Goal: Task Accomplishment & Management: Complete application form

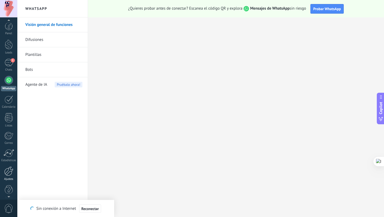
scroll to position [2, 0]
click at [7, 168] on div at bounding box center [8, 169] width 9 height 9
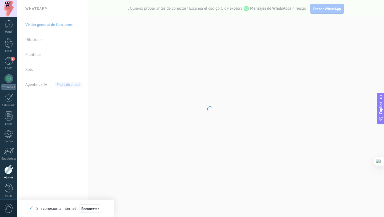
scroll to position [5, 0]
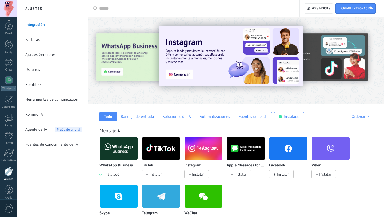
scroll to position [5, 0]
click at [131, 10] on input "text" at bounding box center [195, 9] width 193 height 6
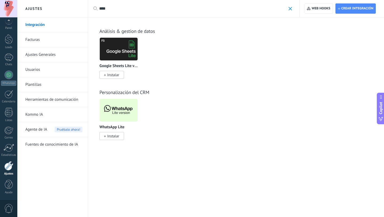
scroll to position [0, 0]
type input "****"
click at [112, 114] on img at bounding box center [119, 110] width 38 height 26
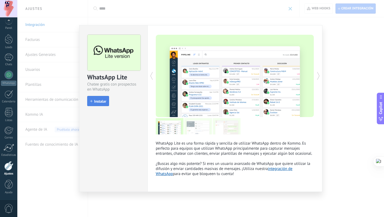
click at [98, 103] on button "Instalar" at bounding box center [98, 101] width 22 height 10
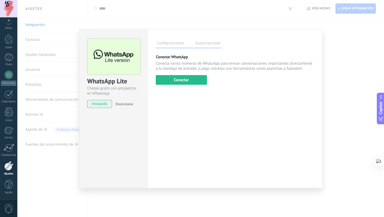
click at [205, 43] on label "Autorizaciones" at bounding box center [208, 44] width 28 height 8
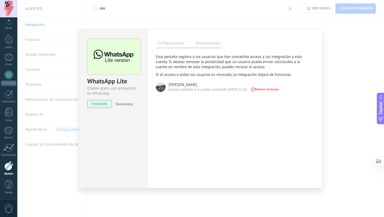
click at [165, 46] on label "Configuraciones" at bounding box center [171, 44] width 30 height 8
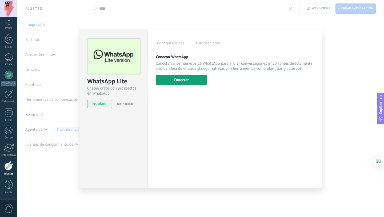
click at [188, 82] on button "Conectar" at bounding box center [181, 80] width 51 height 10
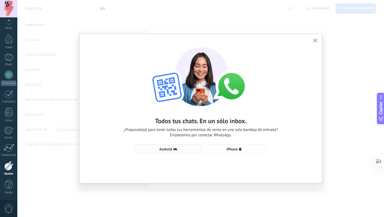
click at [173, 150] on icon "button" at bounding box center [175, 149] width 4 height 4
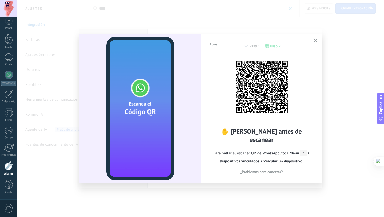
click at [275, 170] on span "¿Problemas para conectar?" at bounding box center [261, 172] width 43 height 4
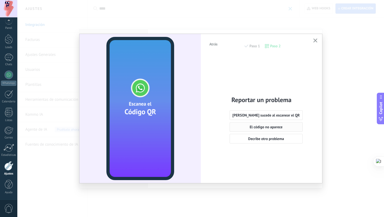
click at [258, 127] on span "El código no aparece" at bounding box center [266, 127] width 33 height 4
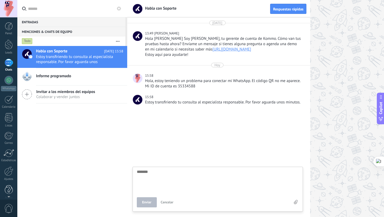
scroll to position [5, 0]
click at [6, 174] on div "Ajustes" at bounding box center [8, 173] width 15 height 3
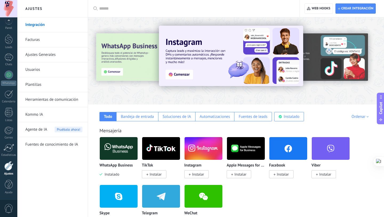
click at [293, 146] on img at bounding box center [288, 148] width 38 height 26
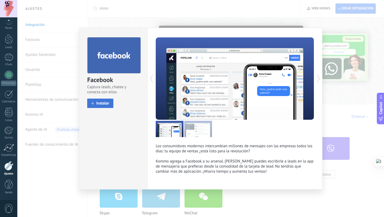
click at [93, 102] on span at bounding box center [92, 103] width 3 height 3
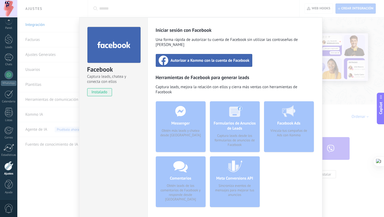
click at [200, 58] on span "Autorizar a Kommo con la cuenta de Facebook" at bounding box center [210, 60] width 79 height 5
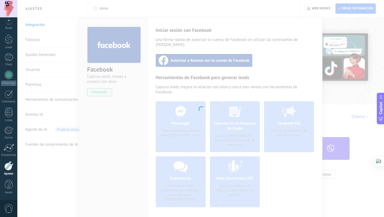
click at [156, 168] on div at bounding box center [200, 108] width 367 height 217
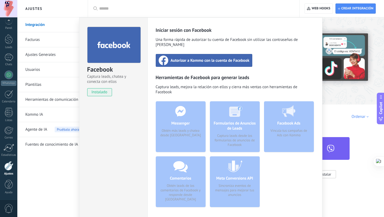
click at [191, 58] on span "Autorizar a Kommo con la cuenta de Facebook" at bounding box center [210, 60] width 79 height 5
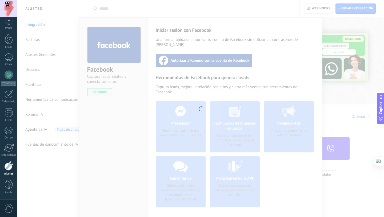
click at [97, 102] on div at bounding box center [200, 108] width 367 height 217
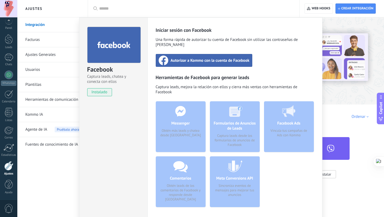
click at [42, 53] on div "Facebook Captura leads, chatea y conecta con ellos instalado Desinstalar Inicia…" at bounding box center [200, 108] width 367 height 217
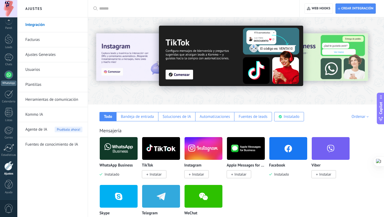
click at [5, 77] on link "WhatsApp" at bounding box center [8, 77] width 17 height 15
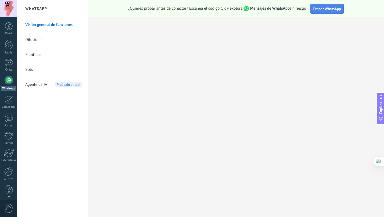
click at [318, 10] on span "Probar WhatsApp" at bounding box center [327, 8] width 28 height 5
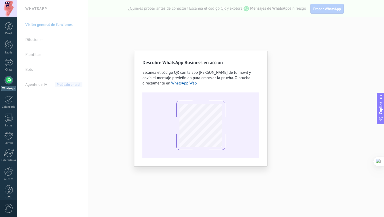
click at [285, 144] on div "Descubre WhatsApp Business en acción Escanea el código QR con la app de cámara …" at bounding box center [200, 108] width 367 height 217
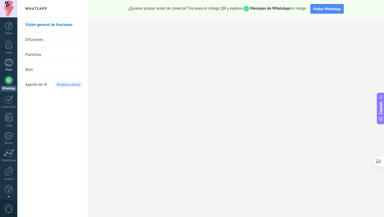
click at [8, 68] on div "Chats" at bounding box center [8, 69] width 15 height 3
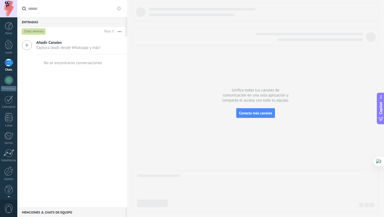
click at [27, 47] on icon at bounding box center [27, 45] width 10 height 10
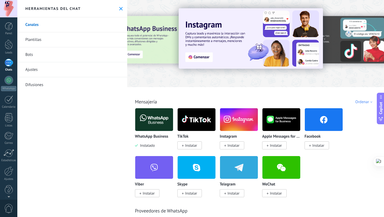
click at [10, 66] on div "1" at bounding box center [9, 63] width 9 height 8
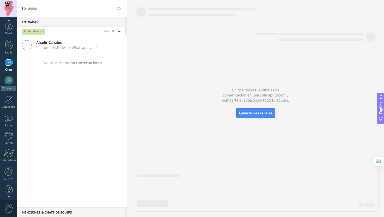
scroll to position [5, 0]
click at [3, 183] on link "Ayuda" at bounding box center [8, 186] width 17 height 14
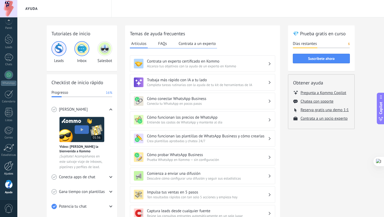
click at [9, 164] on div at bounding box center [8, 165] width 9 height 9
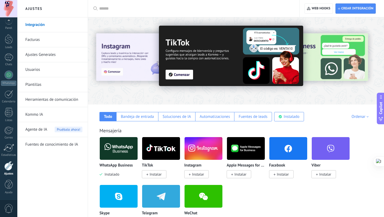
click at [179, 11] on div at bounding box center [195, 8] width 193 height 17
click at [105, 9] on input "text" at bounding box center [195, 9] width 193 height 6
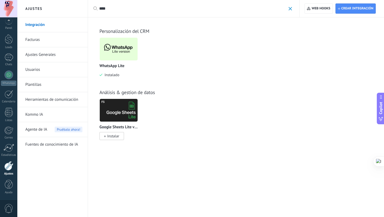
type input "****"
click at [121, 55] on img at bounding box center [119, 49] width 38 height 26
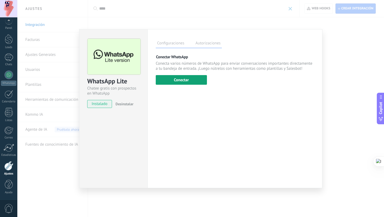
click at [185, 82] on button "Conectar" at bounding box center [181, 80] width 51 height 10
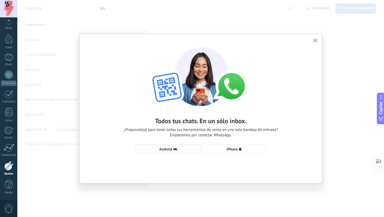
click at [151, 146] on button "Android" at bounding box center [168, 149] width 65 height 10
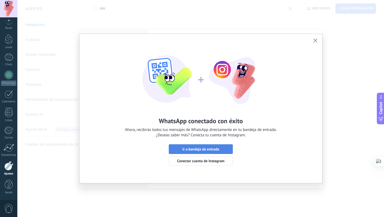
click at [186, 147] on span "Ir a bandeja de entrada" at bounding box center [200, 149] width 37 height 4
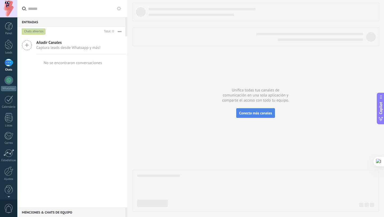
click at [259, 113] on span "Conecta más canales" at bounding box center [255, 112] width 33 height 5
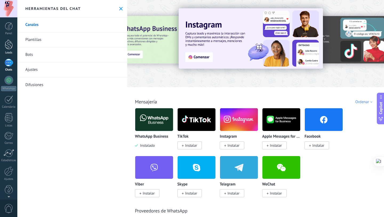
click at [5, 45] on div at bounding box center [9, 44] width 8 height 10
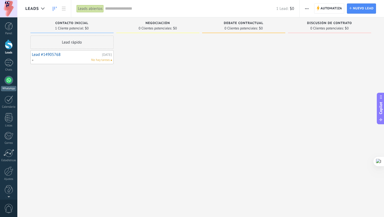
click at [11, 80] on div at bounding box center [9, 80] width 9 height 9
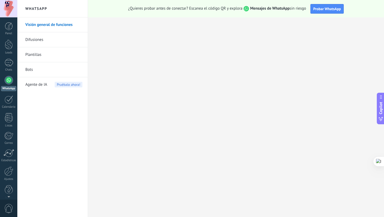
click at [40, 25] on link "Visión general de funciones" at bounding box center [53, 24] width 57 height 15
click at [10, 187] on div at bounding box center [9, 189] width 8 height 9
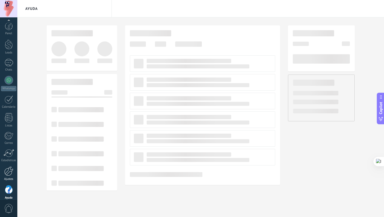
scroll to position [5, 0]
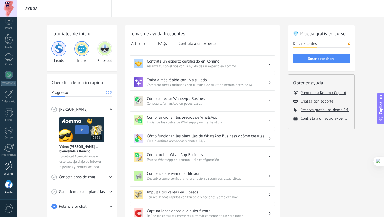
click at [5, 168] on div at bounding box center [8, 165] width 9 height 9
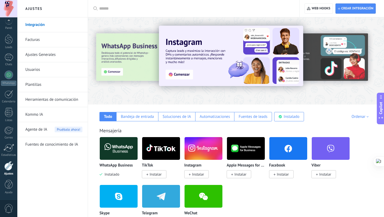
click at [113, 147] on img at bounding box center [119, 148] width 38 height 26
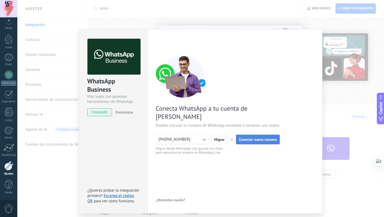
click at [250, 137] on span "Conectar nuevo número" at bounding box center [258, 139] width 38 height 4
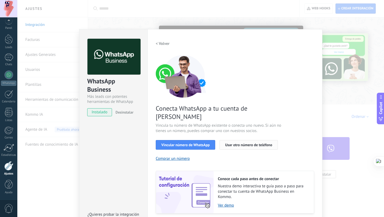
click at [229, 140] on button "Usar otro número de teléfono" at bounding box center [248, 145] width 58 height 10
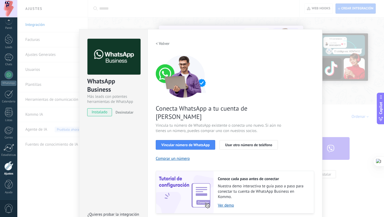
click at [157, 44] on h2 "< Volver" at bounding box center [163, 43] width 14 height 5
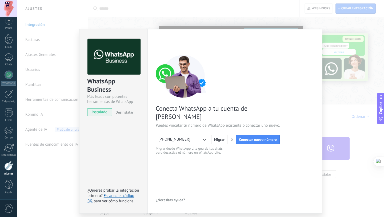
click at [204, 137] on icon "button" at bounding box center [204, 139] width 5 height 5
click at [204, 135] on li "+5212225908343" at bounding box center [181, 139] width 56 height 9
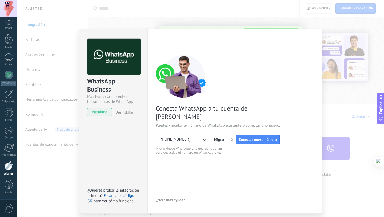
click at [128, 112] on span "Desinstalar" at bounding box center [124, 112] width 18 height 5
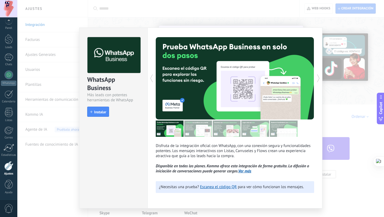
click at [352, 114] on div "WhatsApp Business Más leads con potentes herramientas de WhatsApp install Insta…" at bounding box center [200, 108] width 367 height 217
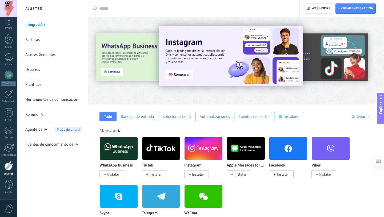
click at [125, 11] on input "text" at bounding box center [195, 9] width 193 height 6
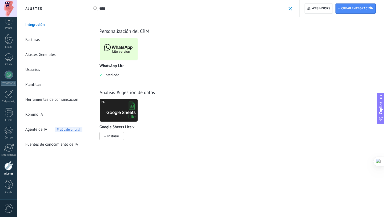
type input "****"
click at [120, 46] on img at bounding box center [119, 49] width 38 height 26
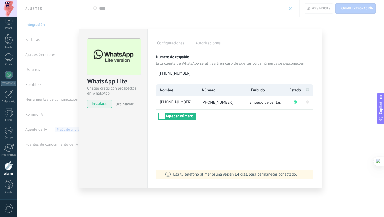
click at [205, 43] on label "Autorizaciones" at bounding box center [208, 44] width 28 height 8
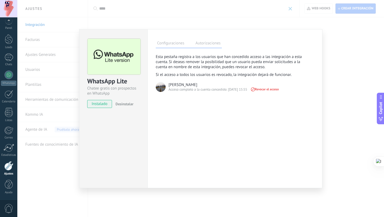
click at [168, 45] on label "Configuraciones" at bounding box center [171, 44] width 30 height 8
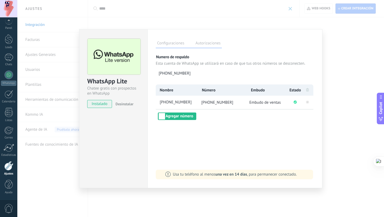
click at [54, 61] on div "WhatsApp Lite Chatee gratis con prospectos en WhatsApp instalado Desinstalar Co…" at bounding box center [200, 108] width 367 height 217
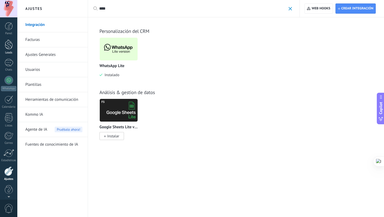
click at [10, 47] on div at bounding box center [9, 44] width 8 height 10
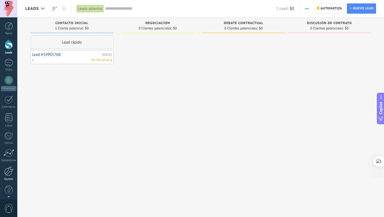
click at [10, 171] on div at bounding box center [8, 170] width 9 height 9
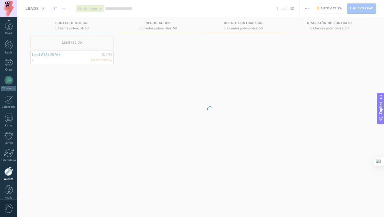
scroll to position [5, 0]
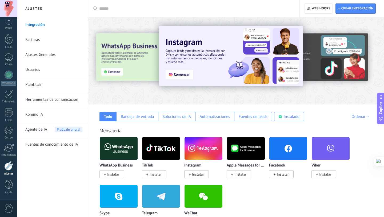
click at [38, 83] on link "Plantillas" at bounding box center [53, 84] width 57 height 15
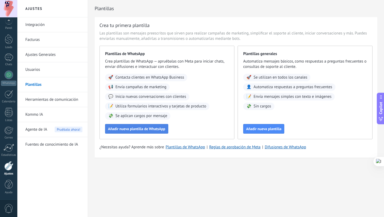
click at [134, 127] on span "Añadir nueva plantilla de WhatsApp" at bounding box center [136, 129] width 57 height 4
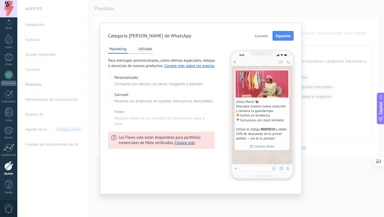
click at [110, 97] on span at bounding box center [110, 94] width 5 height 5
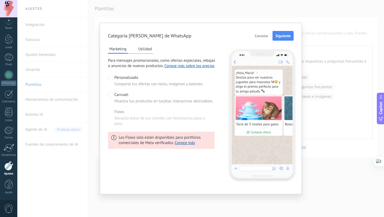
click at [113, 79] on span at bounding box center [110, 77] width 5 height 5
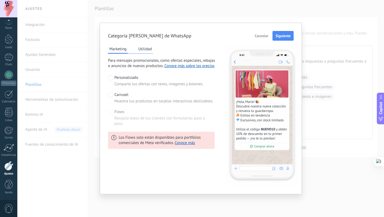
click at [113, 95] on span at bounding box center [110, 94] width 5 height 5
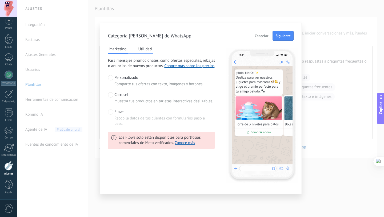
click at [115, 113] on span "Flows" at bounding box center [119, 111] width 10 height 5
click at [112, 113] on span at bounding box center [110, 111] width 5 height 5
click at [110, 111] on span at bounding box center [110, 111] width 5 height 5
click at [110, 80] on span at bounding box center [110, 77] width 5 height 5
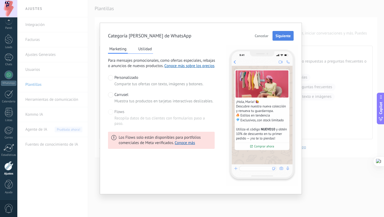
click at [288, 36] on span "Siguiente" at bounding box center [282, 36] width 15 height 4
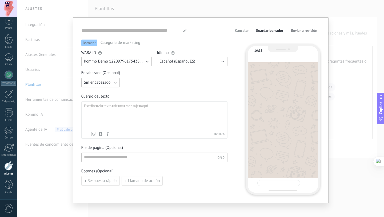
type input "**********"
click at [146, 65] on button "Kommo Demo 122097961754382252" at bounding box center [116, 62] width 70 height 10
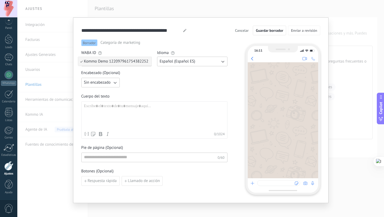
click at [146, 65] on li "Kommo Demo 122097961754382252" at bounding box center [114, 61] width 73 height 9
click at [177, 65] on button "Español (Español ES)" at bounding box center [192, 62] width 70 height 10
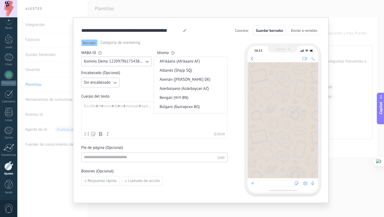
scroll to position [131, 0]
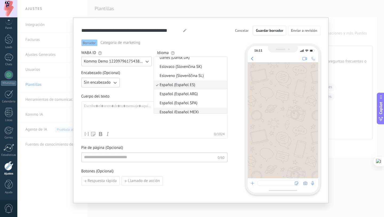
click at [198, 110] on li "Español (Español MEX)" at bounding box center [190, 111] width 73 height 9
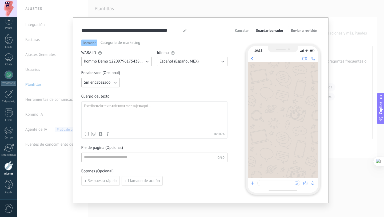
click at [103, 83] on span "Sin encabezado" at bounding box center [97, 82] width 27 height 5
click at [106, 92] on li "Texto" at bounding box center [98, 91] width 41 height 9
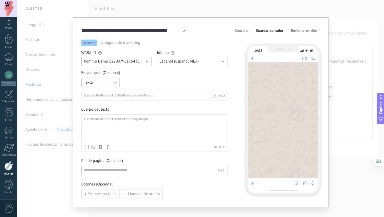
click at [101, 96] on div at bounding box center [147, 95] width 127 height 5
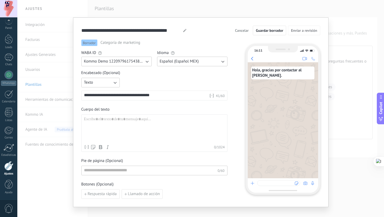
click at [94, 121] on div at bounding box center [154, 129] width 141 height 25
click at [114, 85] on icon "button" at bounding box center [114, 82] width 5 height 5
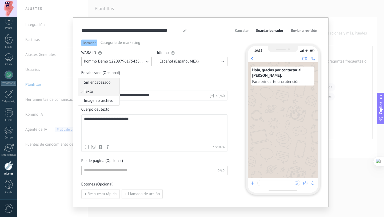
click at [111, 82] on li "Sin encabezado" at bounding box center [98, 82] width 41 height 9
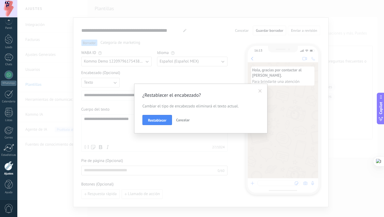
click at [188, 121] on span "Cancelar" at bounding box center [183, 119] width 14 height 5
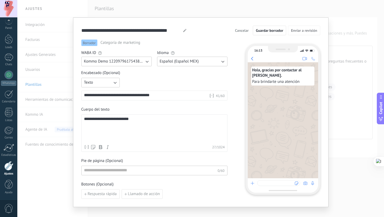
click at [146, 121] on div "**********" at bounding box center [154, 129] width 141 height 25
click at [155, 95] on div "**********" at bounding box center [146, 95] width 125 height 5
click at [155, 123] on div "**********" at bounding box center [154, 129] width 141 height 25
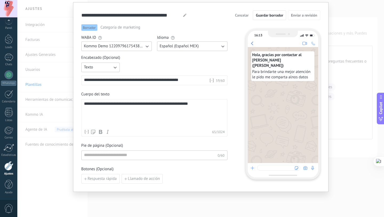
scroll to position [21, 0]
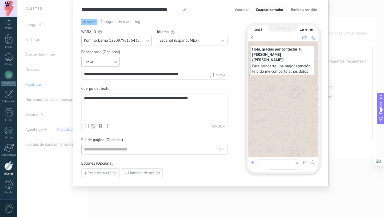
click at [269, 12] on button "Guardar borrador" at bounding box center [269, 10] width 33 height 10
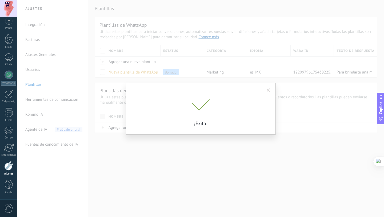
scroll to position [0, 0]
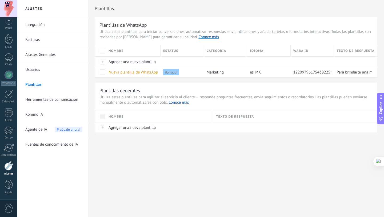
click at [165, 154] on div "Plantillas Plantillas de WhatsApp Utiliza estas plantillas para iniciar convers…" at bounding box center [236, 77] width 296 height 155
